Goal: Transaction & Acquisition: Purchase product/service

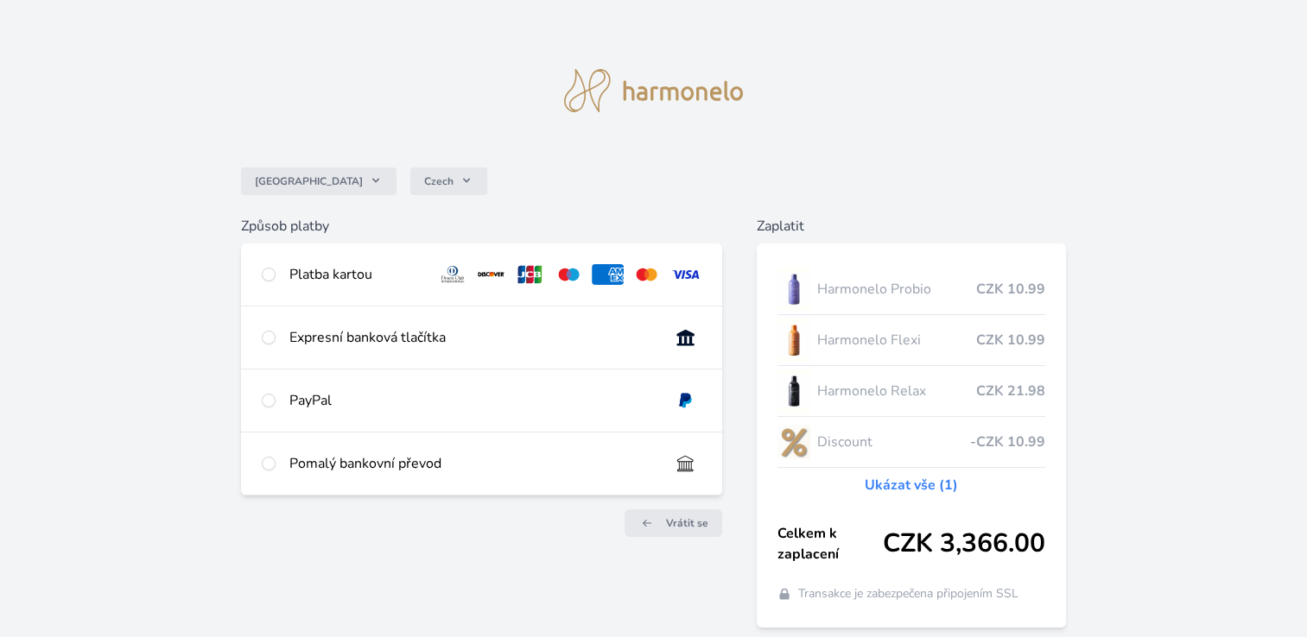
scroll to position [66, 0]
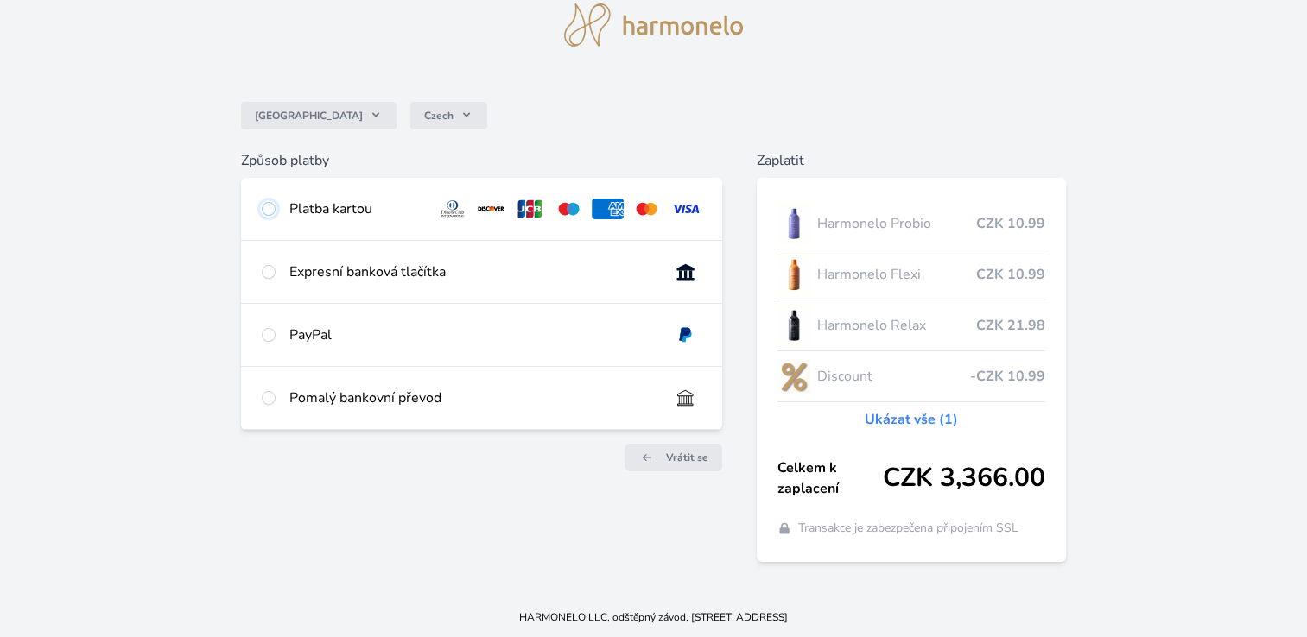
click at [269, 209] on input "radio" at bounding box center [269, 209] width 14 height 14
radio input "true"
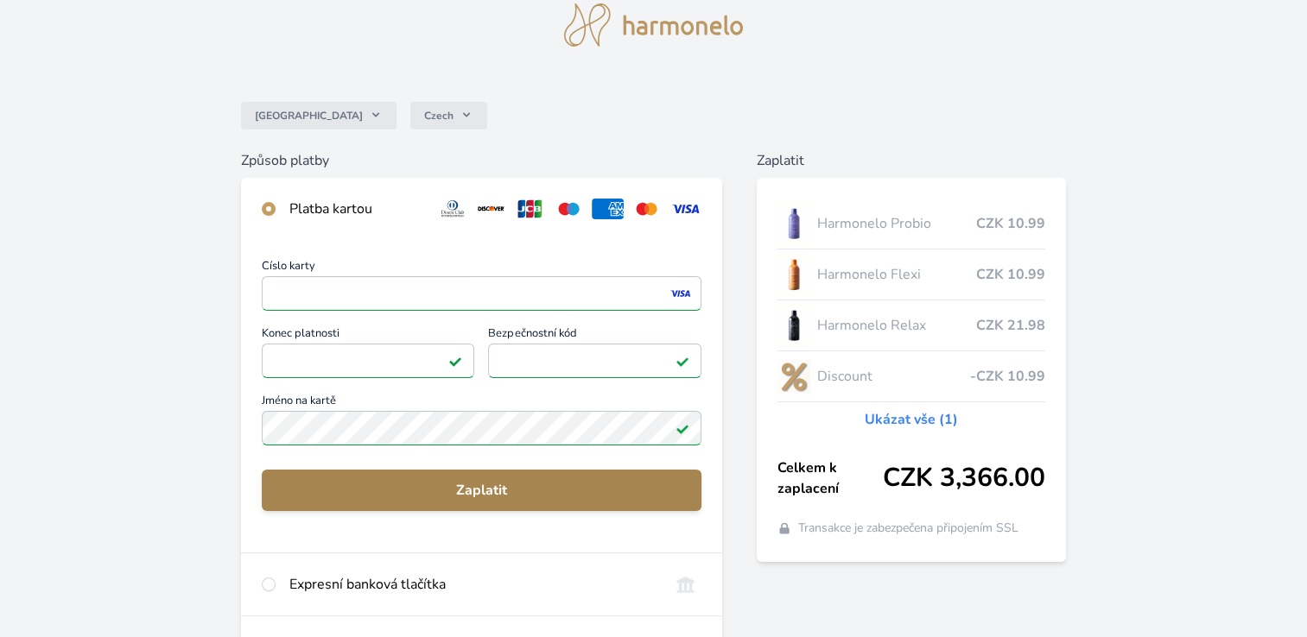
click at [478, 492] on span "Zaplatit" at bounding box center [481, 490] width 412 height 21
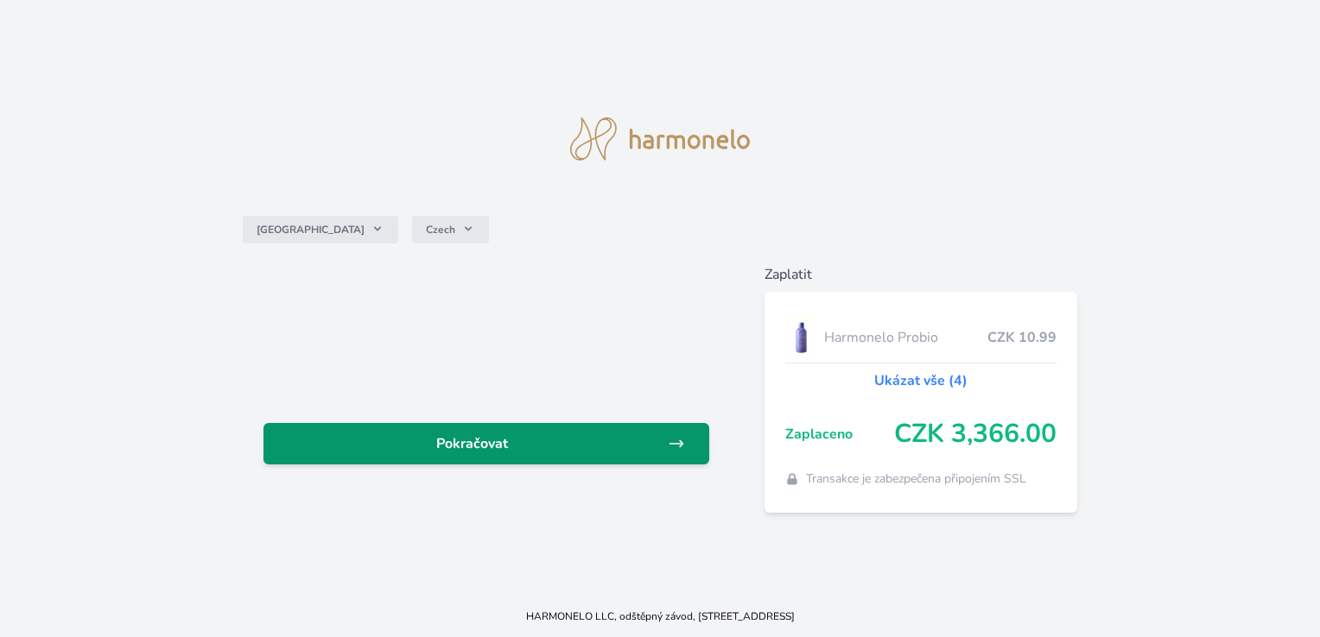
click at [496, 447] on span "Pokračovat" at bounding box center [471, 444] width 389 height 21
